Goal: Check status

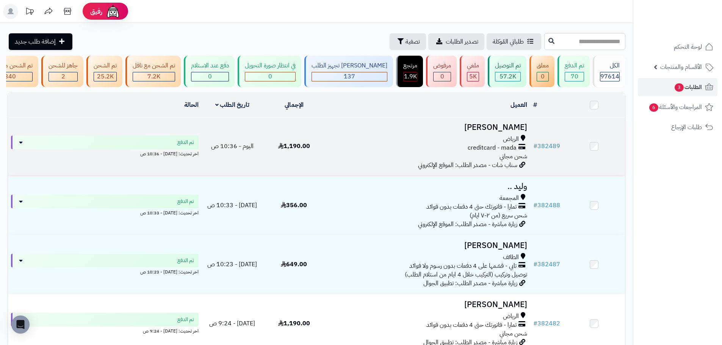
click at [391, 144] on div "الرياض" at bounding box center [427, 139] width 199 height 9
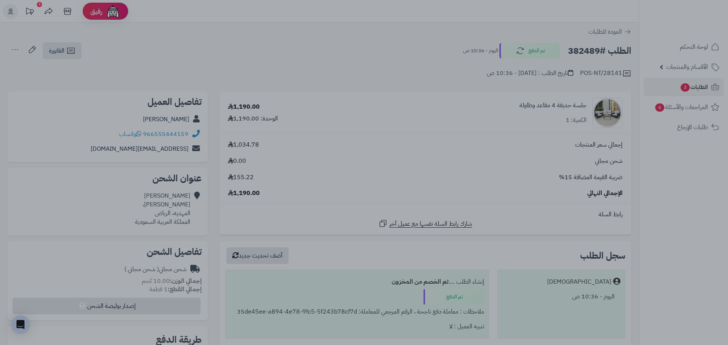
click at [560, 198] on div at bounding box center [364, 172] width 728 height 345
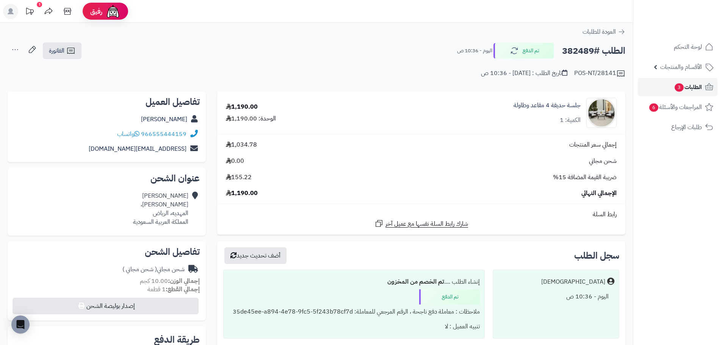
click at [695, 88] on span "الطلبات 3" at bounding box center [688, 87] width 28 height 11
